Goal: Navigation & Orientation: Find specific page/section

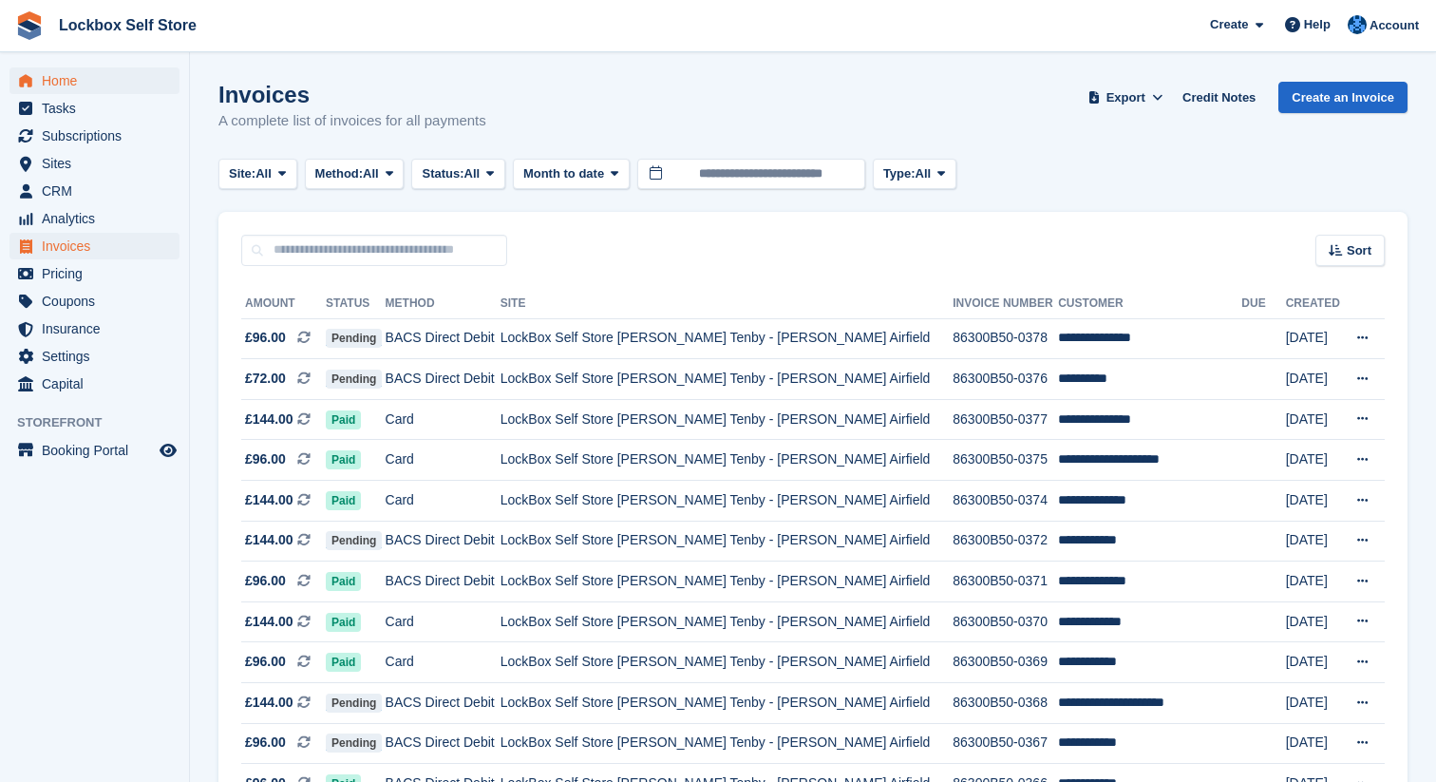
scroll to position [127, 0]
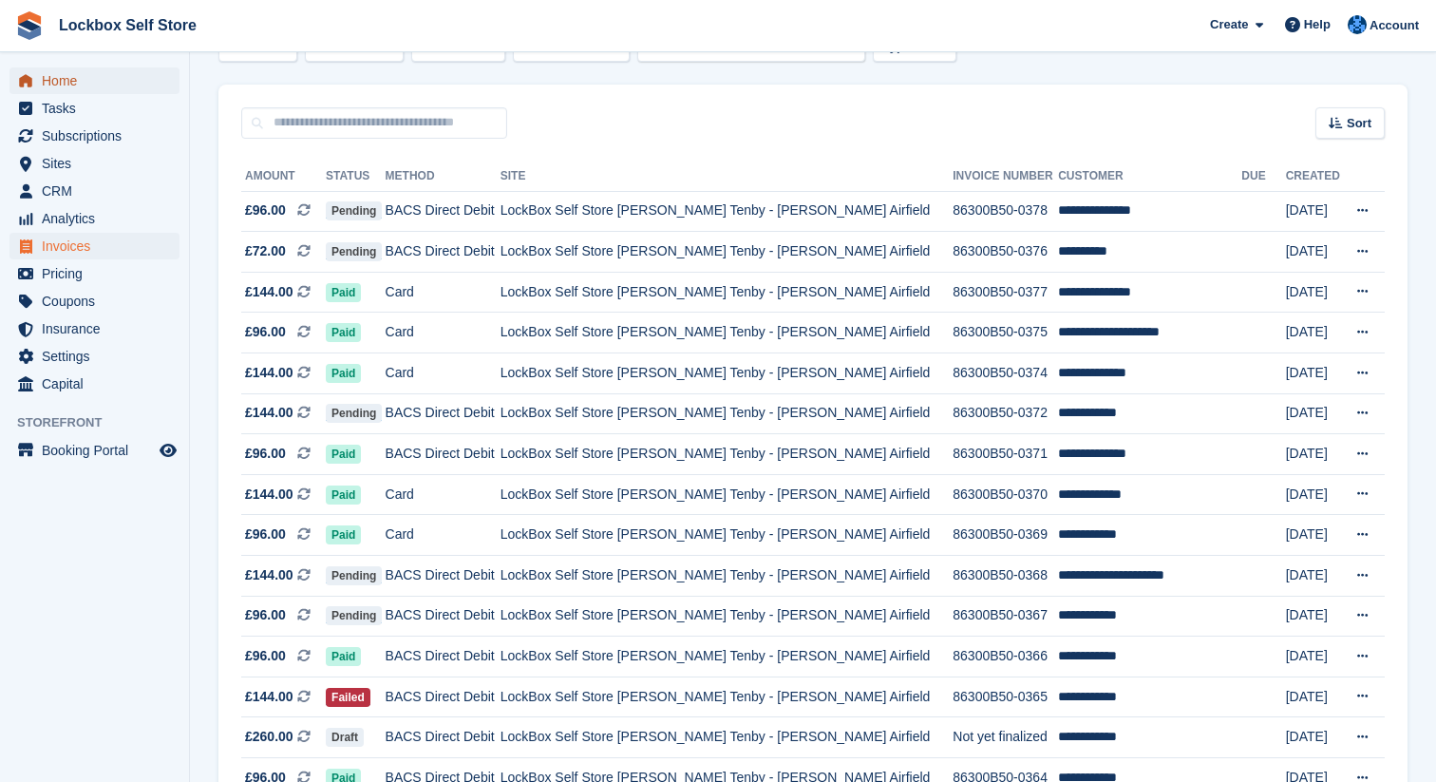
click at [132, 80] on span "Home" at bounding box center [99, 80] width 114 height 27
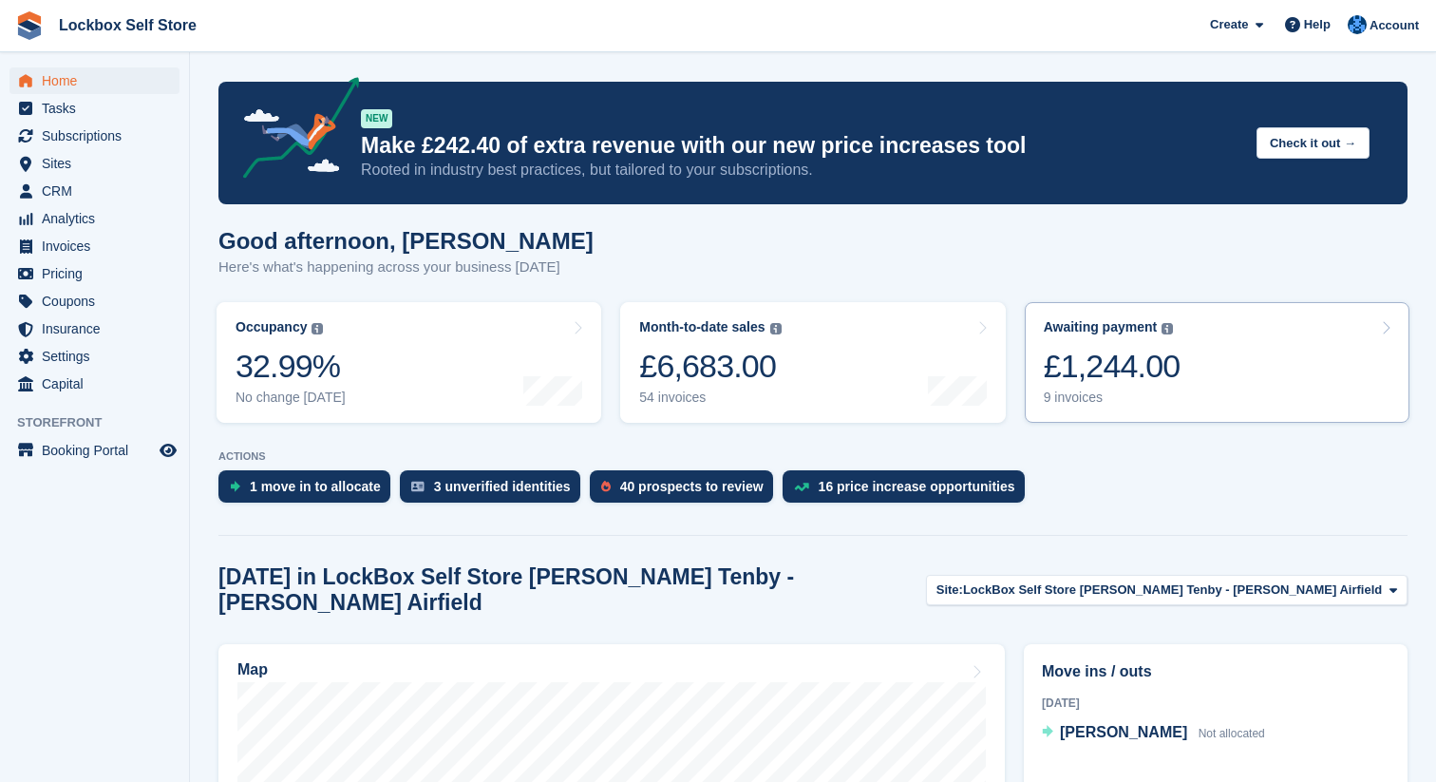
click at [1134, 367] on div "£1,244.00" at bounding box center [1112, 366] width 137 height 39
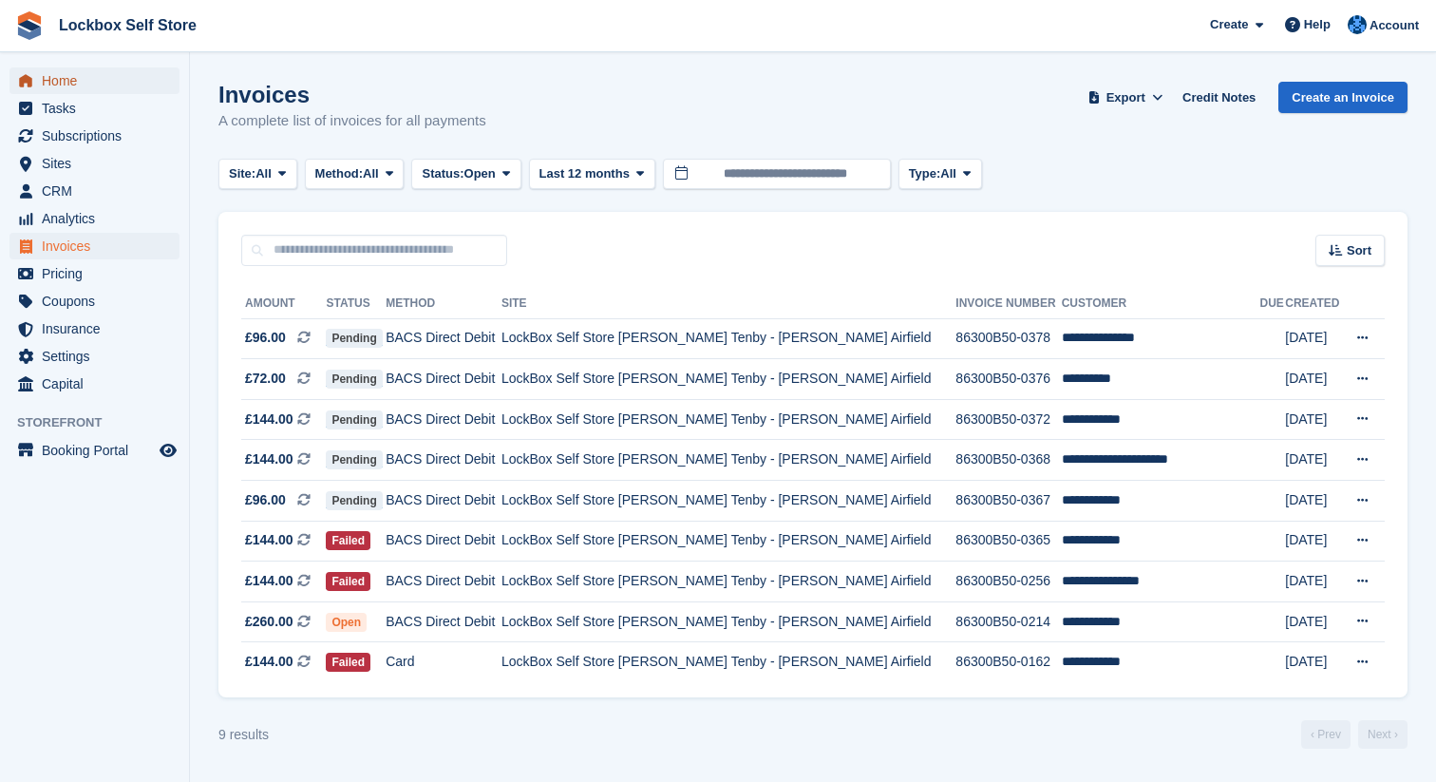
click at [136, 70] on span "Home" at bounding box center [99, 80] width 114 height 27
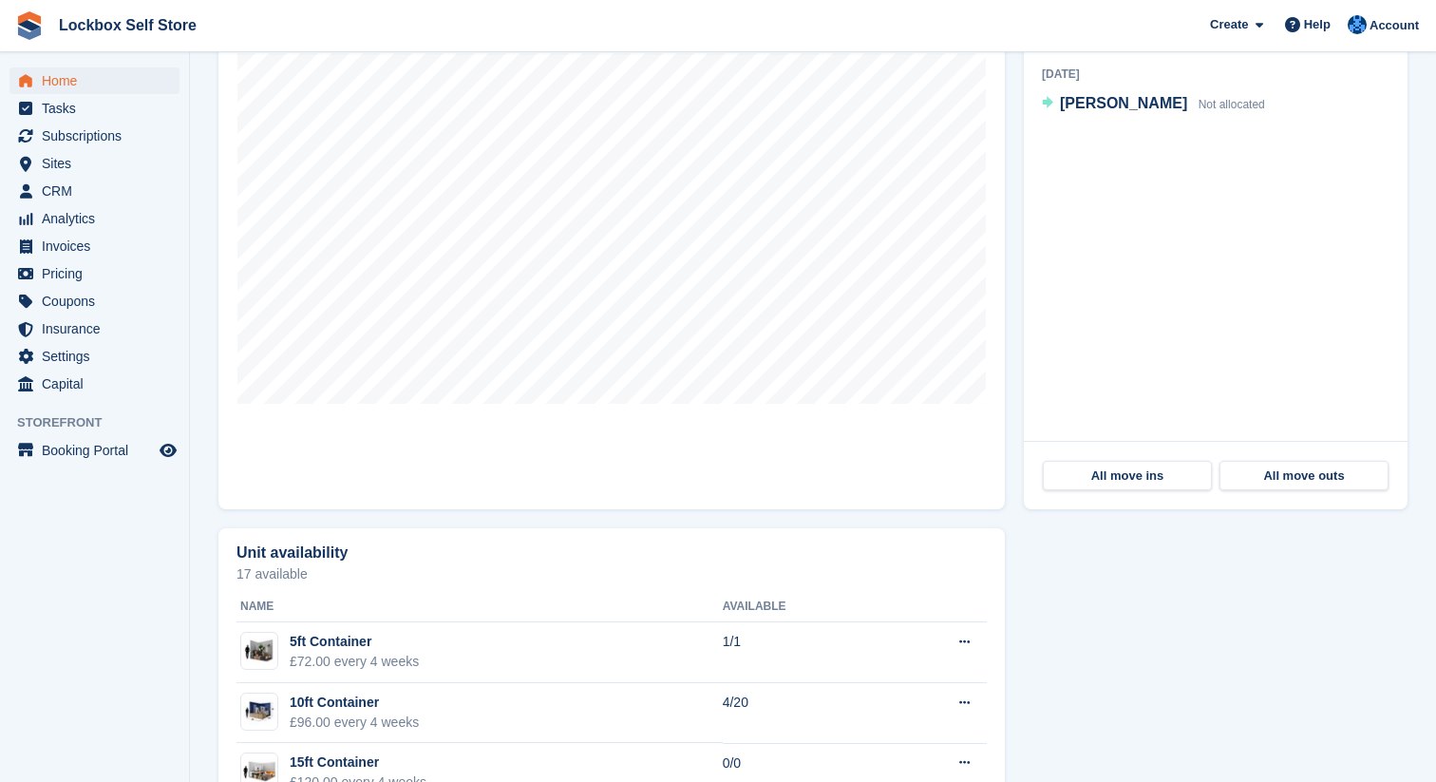
scroll to position [548, 0]
